Goal: Task Accomplishment & Management: Use online tool/utility

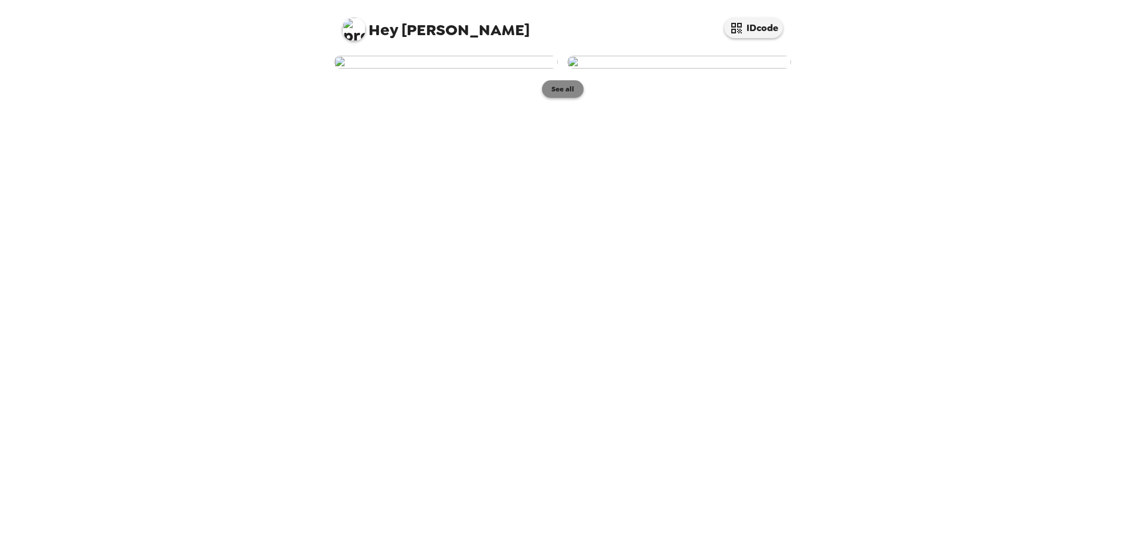
click at [564, 98] on button "See all" at bounding box center [563, 89] width 42 height 18
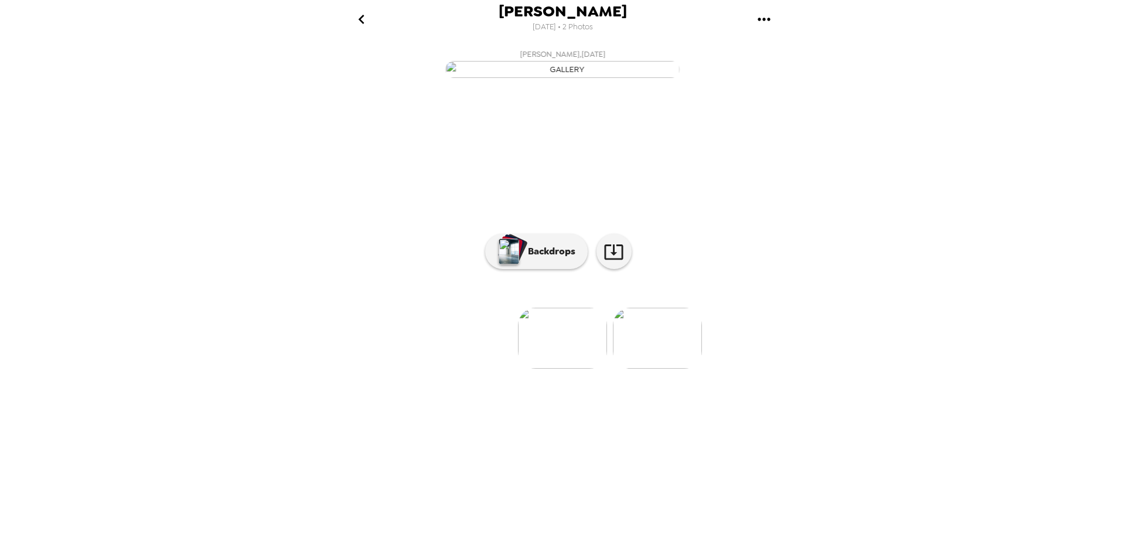
click at [848, 224] on div "[PERSON_NAME] [DATE] • 2 Photos [PERSON_NAME] , [DATE] [PERSON_NAME] , [DATE] 0…" at bounding box center [562, 267] width 1125 height 534
click at [566, 258] on p "Backdrops" at bounding box center [548, 251] width 53 height 14
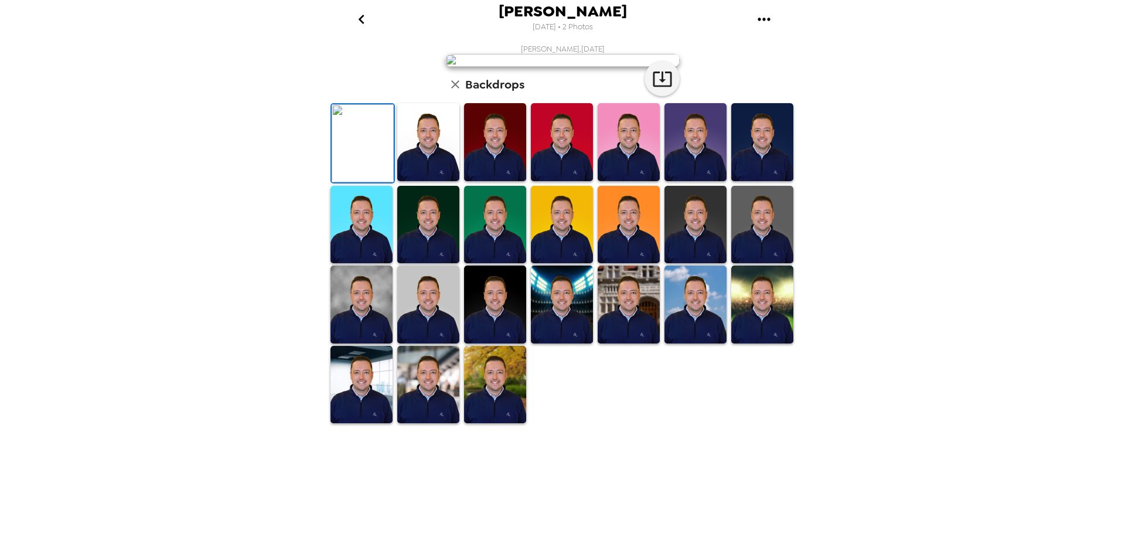
scroll to position [170, 0]
click at [575, 343] on img at bounding box center [562, 304] width 62 height 78
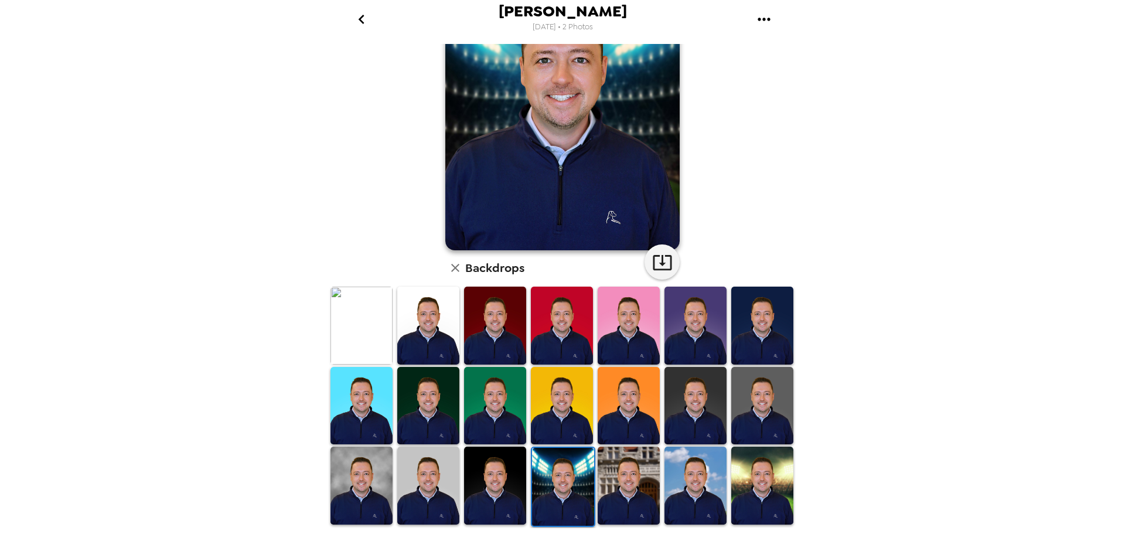
scroll to position [170, 0]
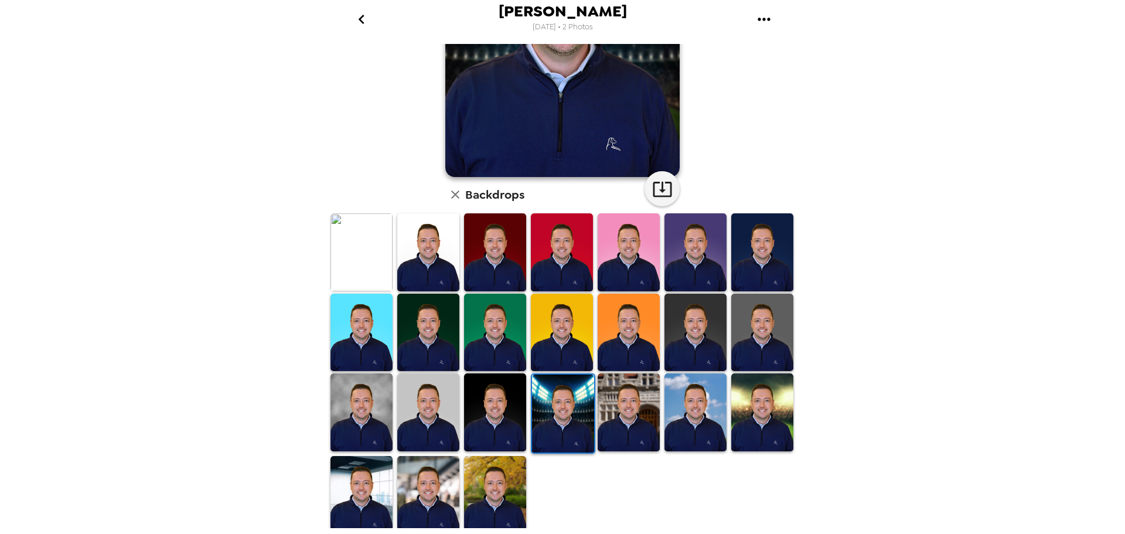
click at [356, 471] on img at bounding box center [361, 495] width 62 height 78
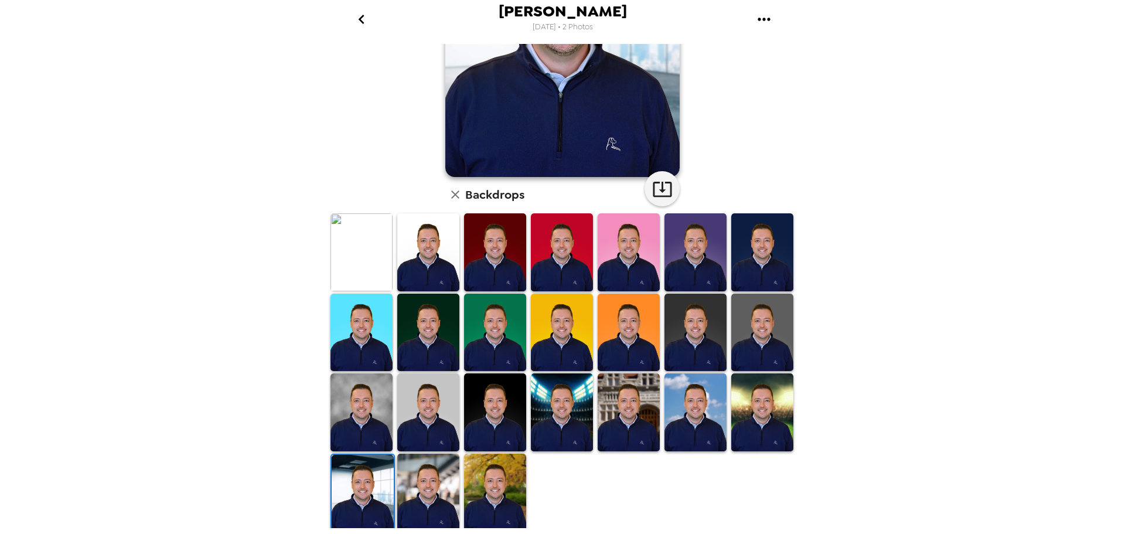
scroll to position [0, 0]
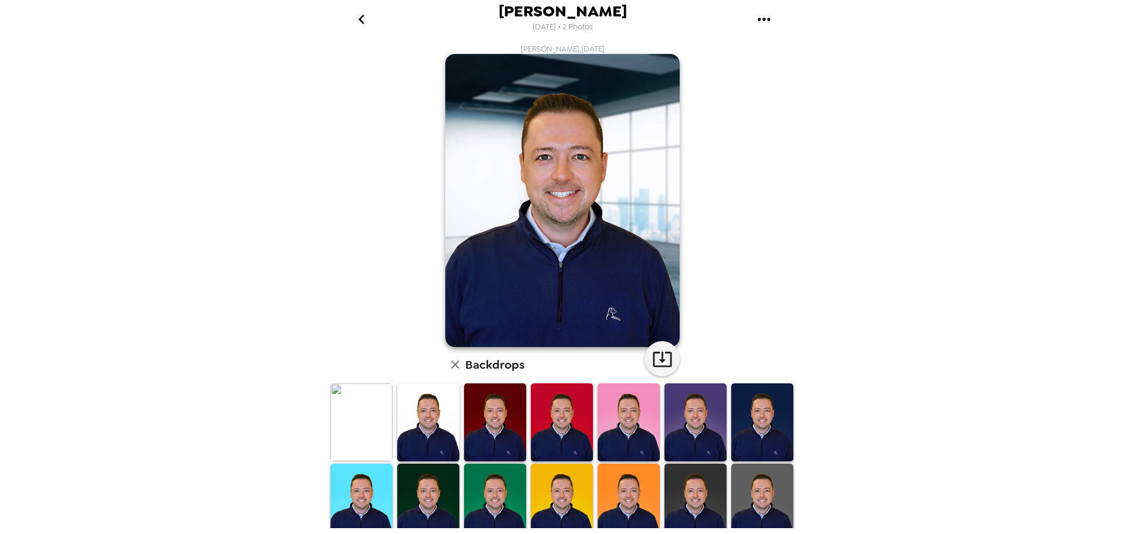
click at [361, 433] on img at bounding box center [361, 422] width 62 height 78
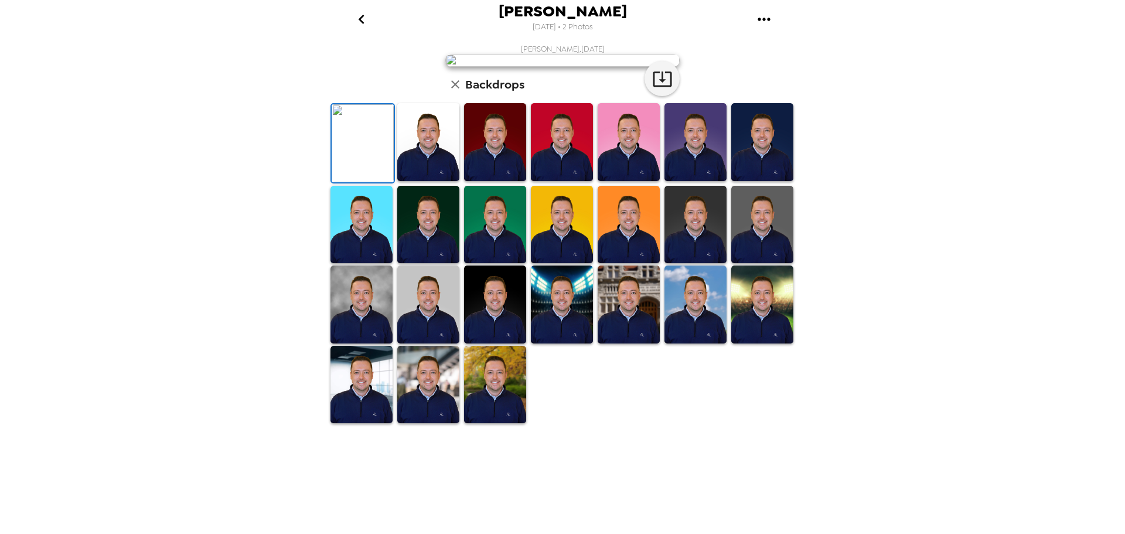
click at [513, 181] on img at bounding box center [495, 142] width 62 height 78
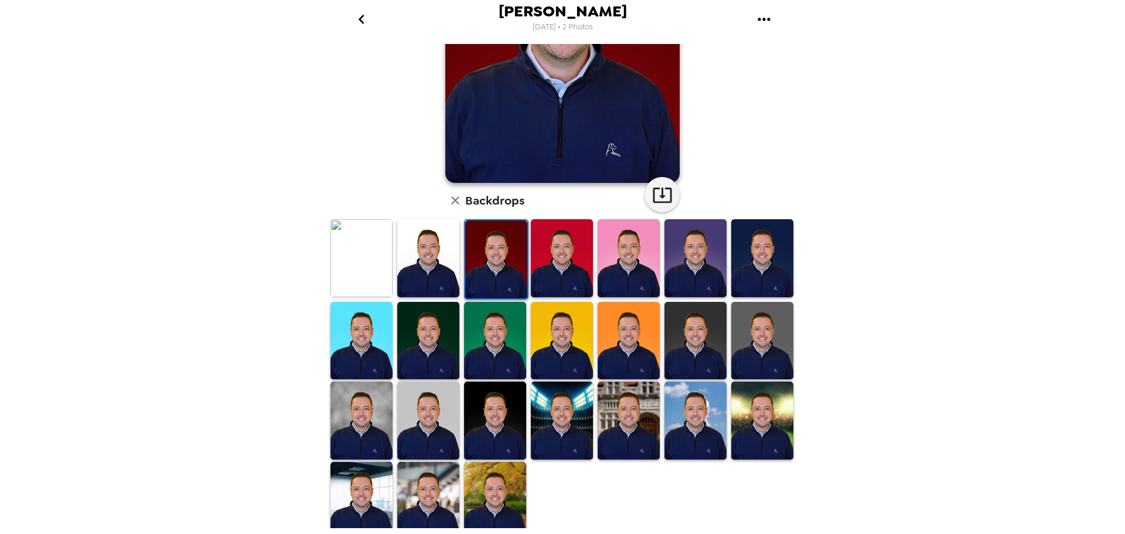
scroll to position [170, 0]
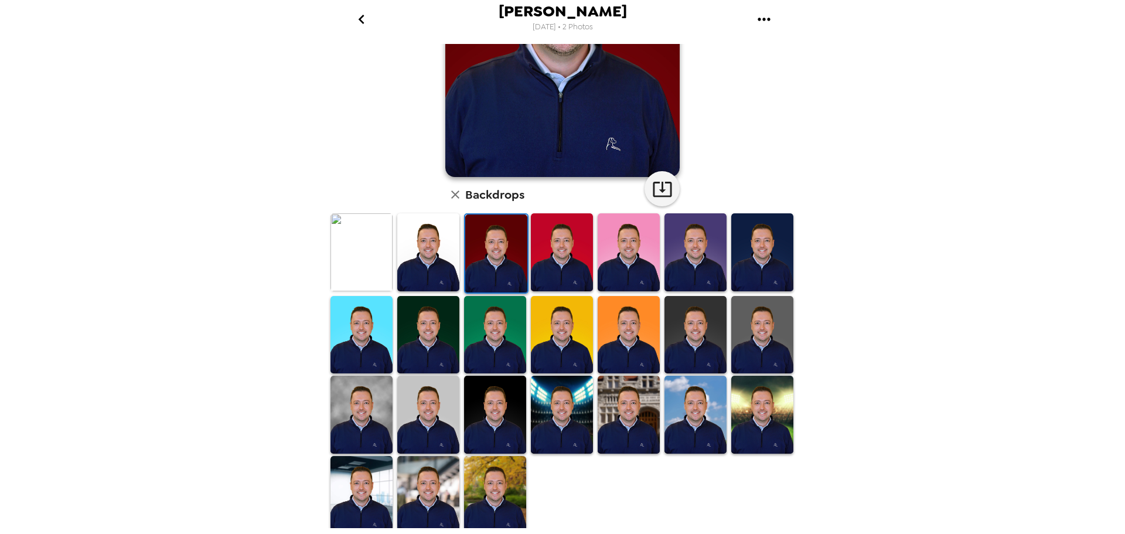
click at [452, 486] on img at bounding box center [428, 495] width 62 height 78
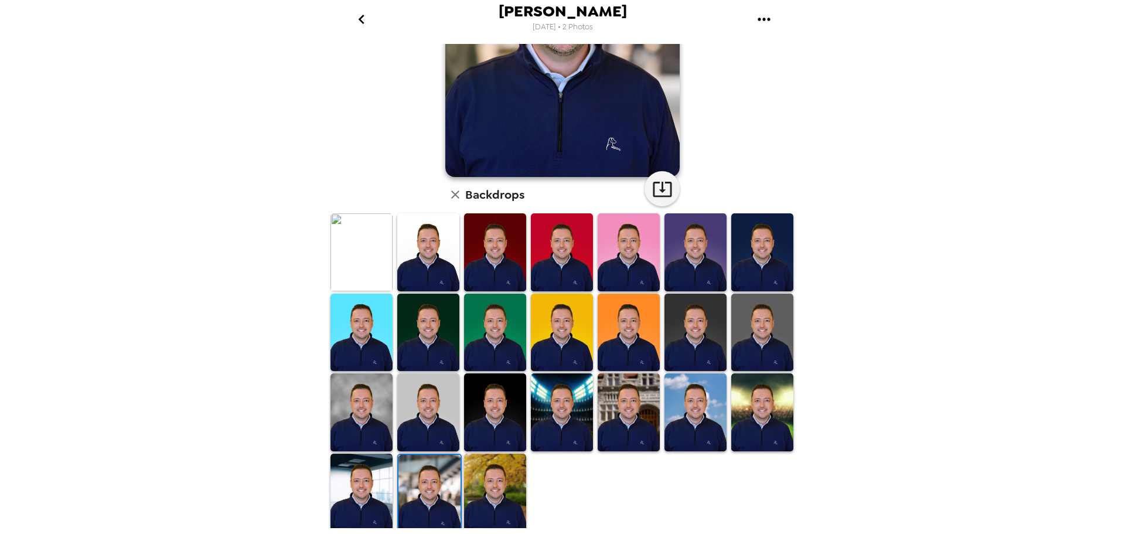
click at [380, 462] on img at bounding box center [361, 492] width 62 height 78
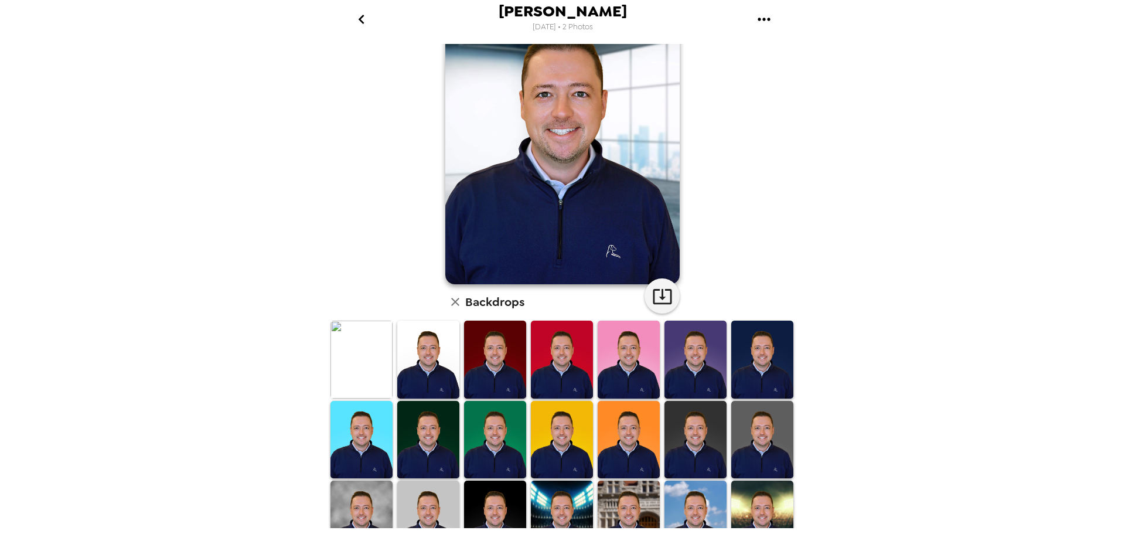
scroll to position [0, 0]
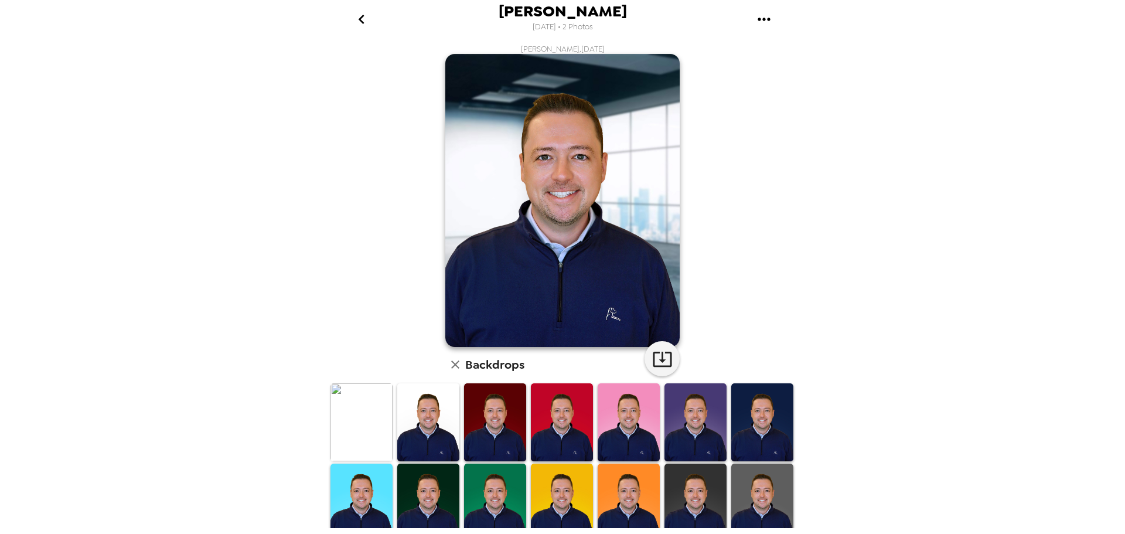
click at [342, 421] on img at bounding box center [361, 422] width 62 height 78
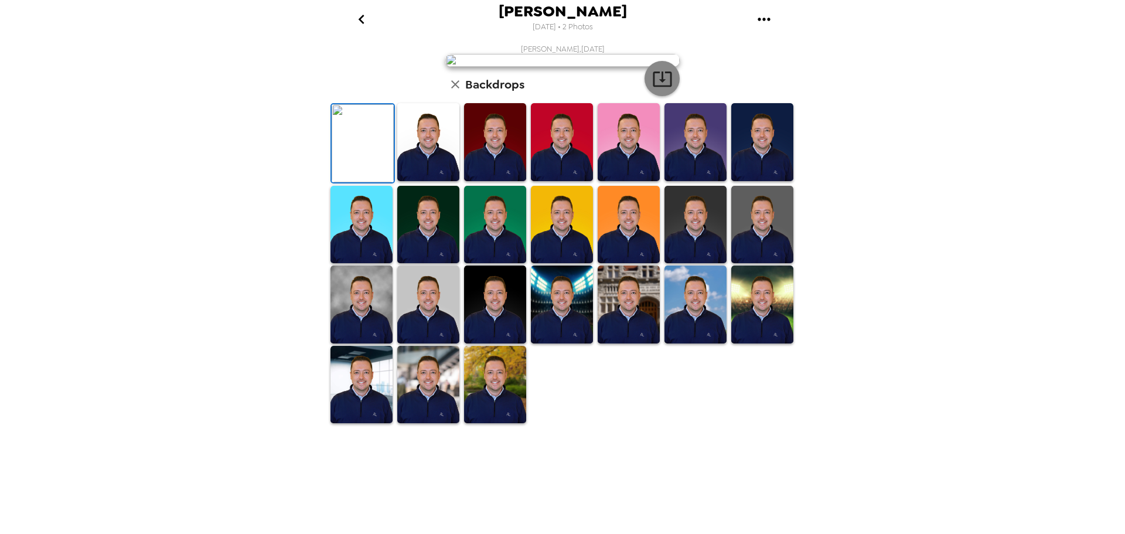
click at [654, 89] on icon "button" at bounding box center [662, 79] width 21 height 21
